Goal: Check status: Check status

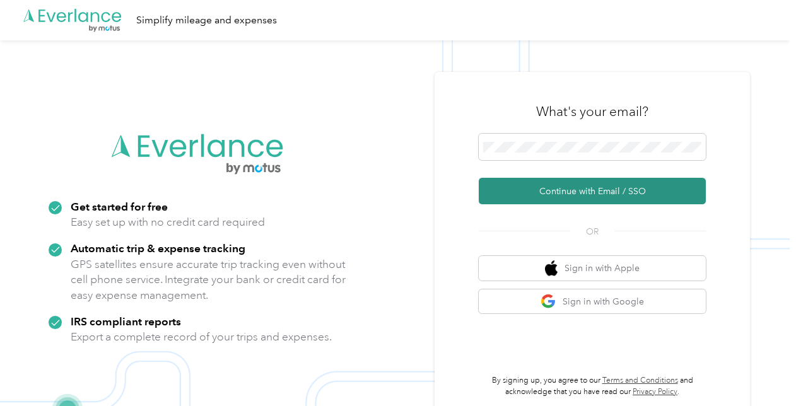
click at [536, 191] on button "Continue with Email / SSO" at bounding box center [592, 191] width 227 height 27
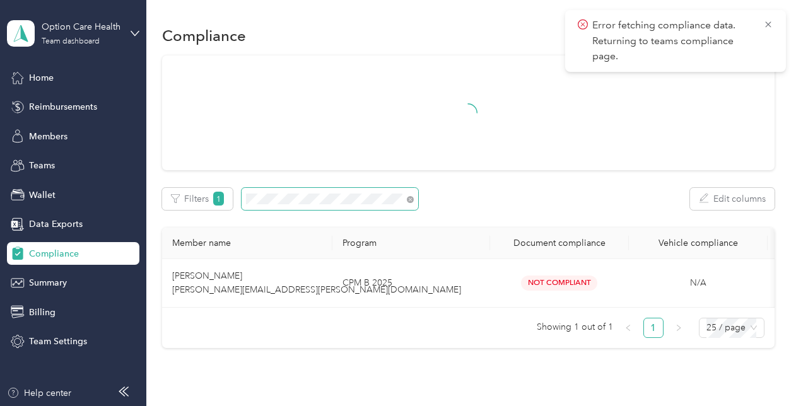
scroll to position [81, 0]
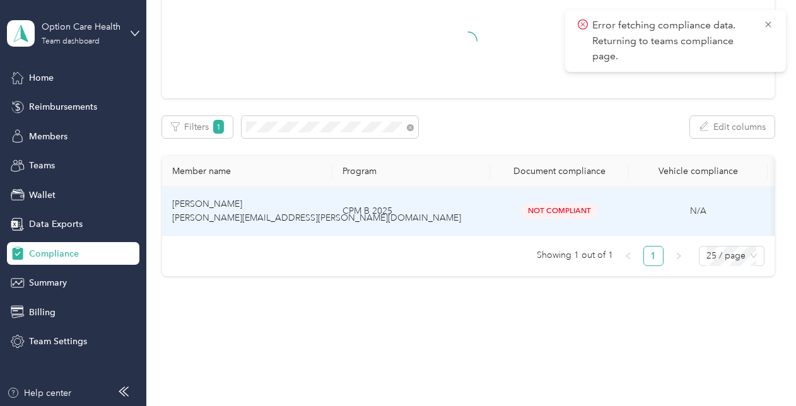
click at [452, 206] on td "CPM B 2025" at bounding box center [412, 211] width 158 height 49
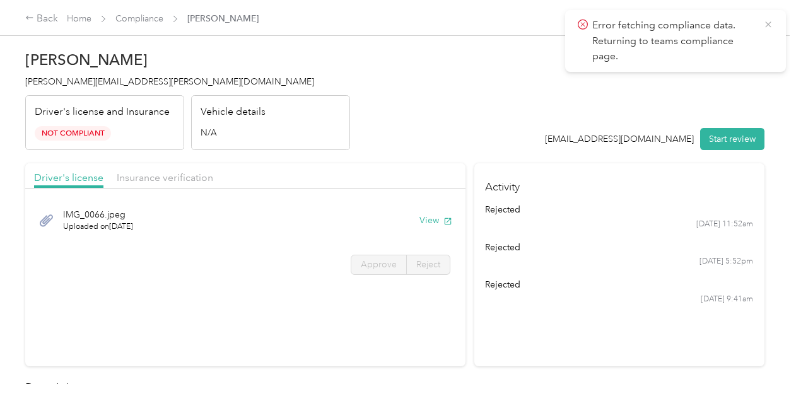
click at [770, 20] on icon at bounding box center [769, 24] width 10 height 11
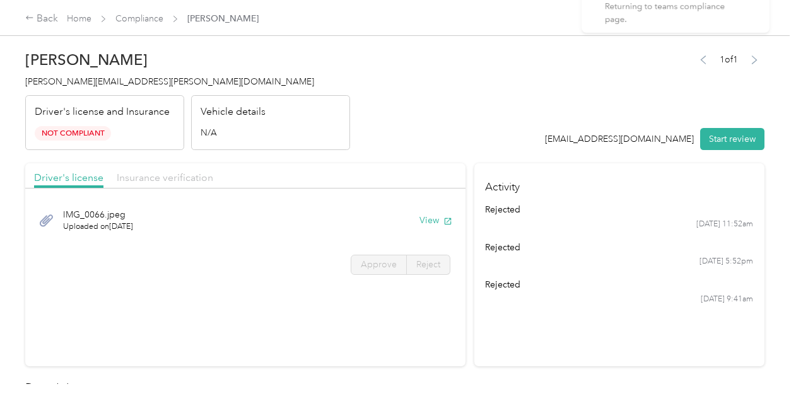
click at [187, 175] on span "Insurance verification" at bounding box center [165, 178] width 97 height 12
click at [428, 220] on button "View" at bounding box center [436, 220] width 33 height 13
click at [424, 221] on button "View" at bounding box center [436, 220] width 33 height 13
click at [93, 170] on div "Driver's license" at bounding box center [68, 178] width 69 height 16
click at [437, 229] on div "IMG_0066.jpeg Uploaded on [DATE] View" at bounding box center [245, 220] width 423 height 42
